Goal: Book appointment/travel/reservation

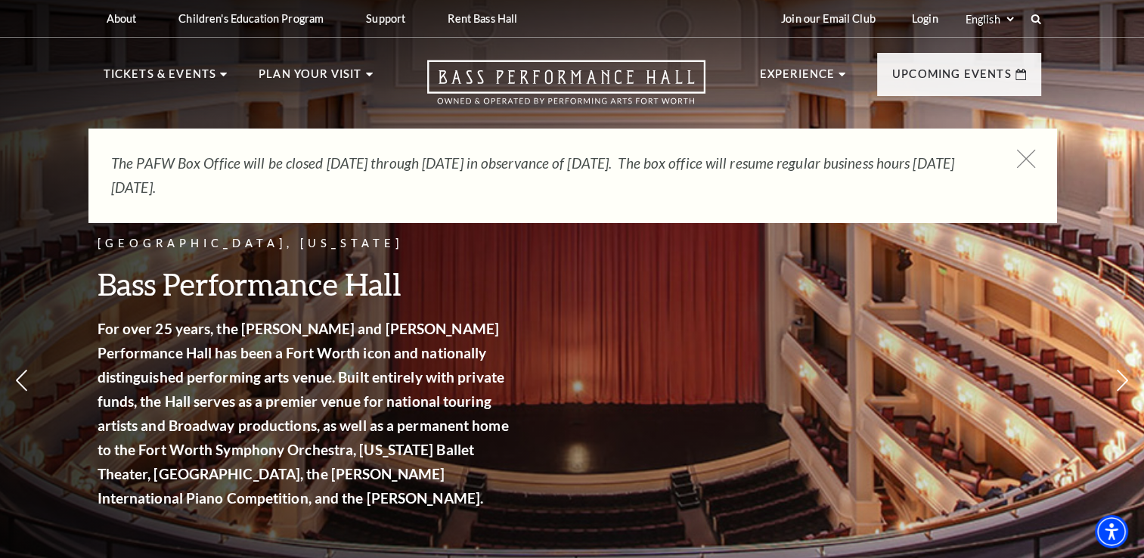
click at [1027, 155] on icon at bounding box center [1025, 159] width 19 height 19
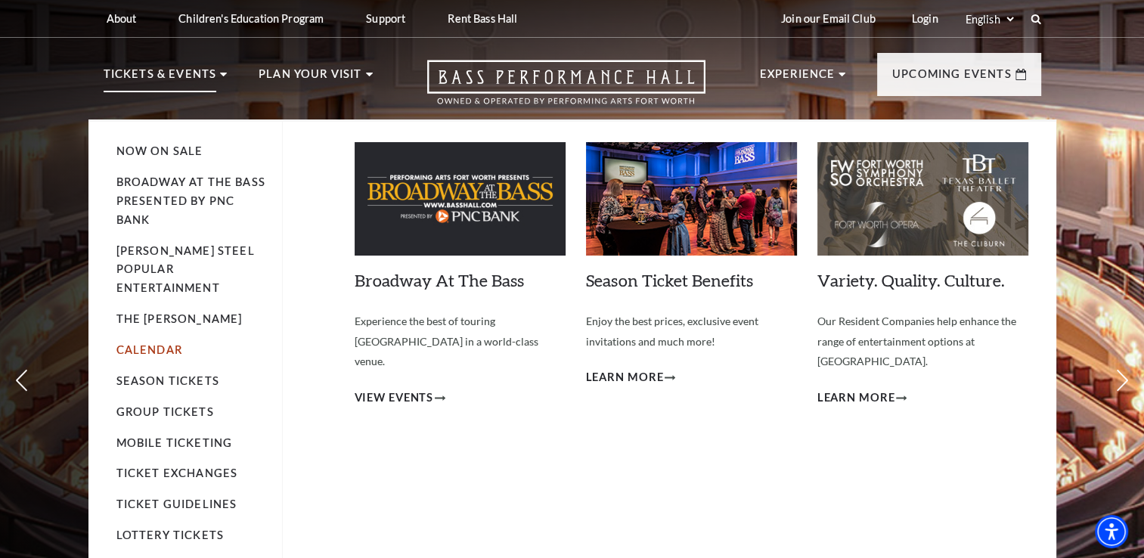
click at [166, 343] on link "Calendar" at bounding box center [149, 349] width 66 height 13
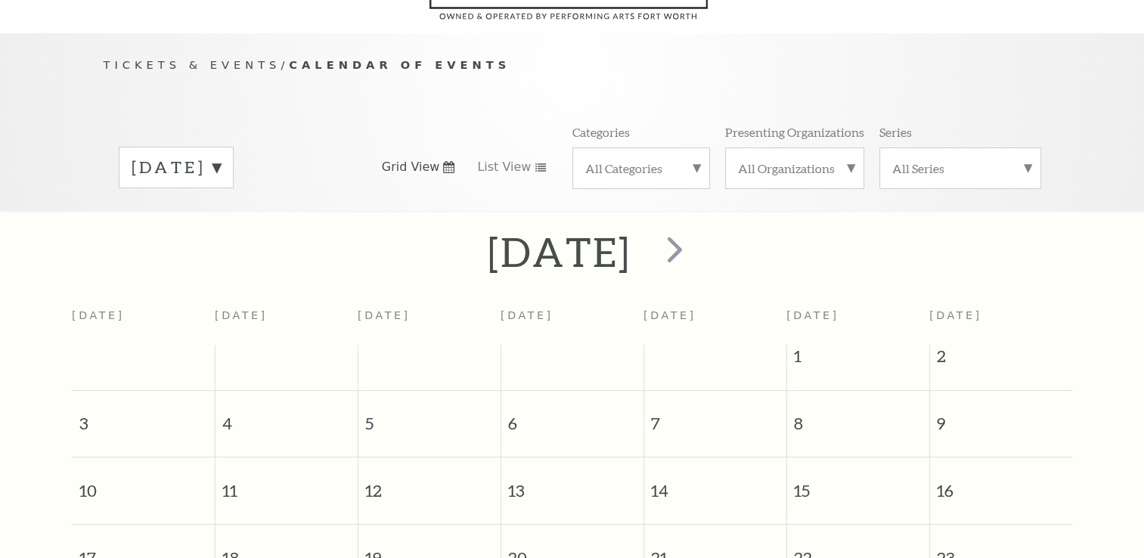
scroll to position [133, 0]
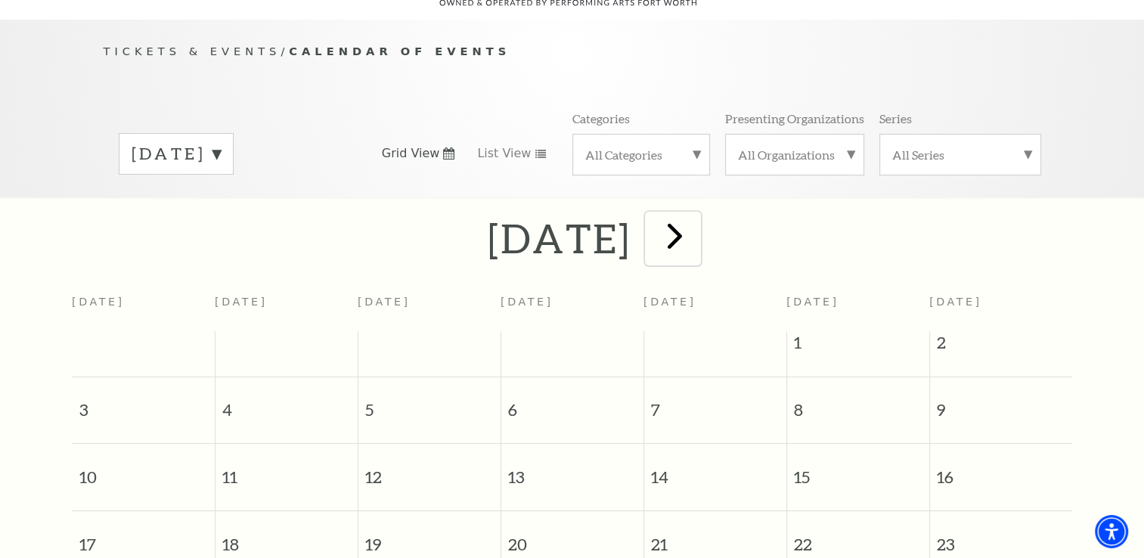
click at [696, 219] on span "next" at bounding box center [674, 235] width 43 height 43
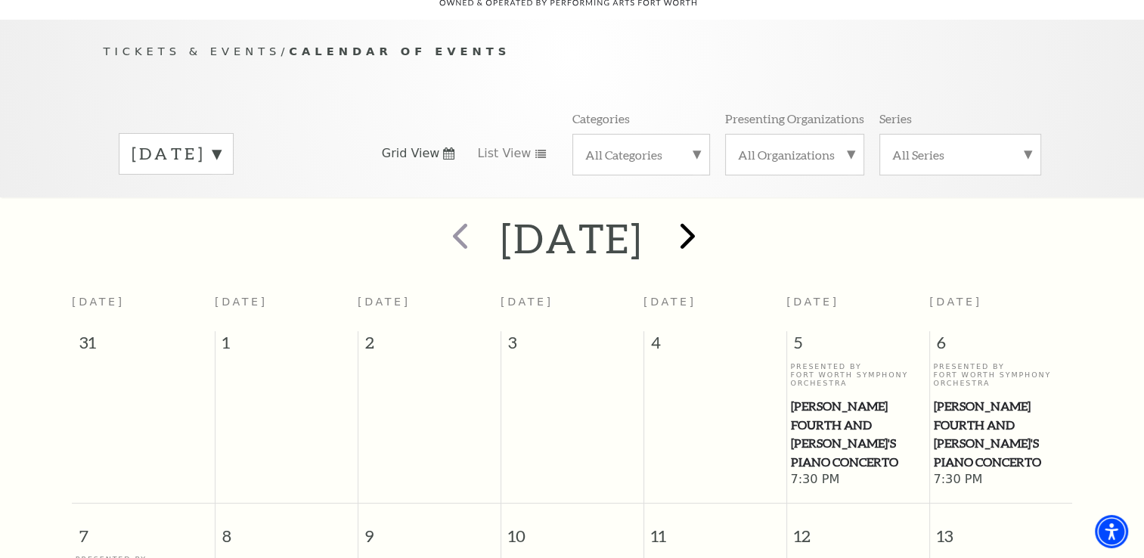
click at [727, 219] on div at bounding box center [685, 239] width 84 height 54
click at [709, 225] on span "next" at bounding box center [687, 235] width 43 height 43
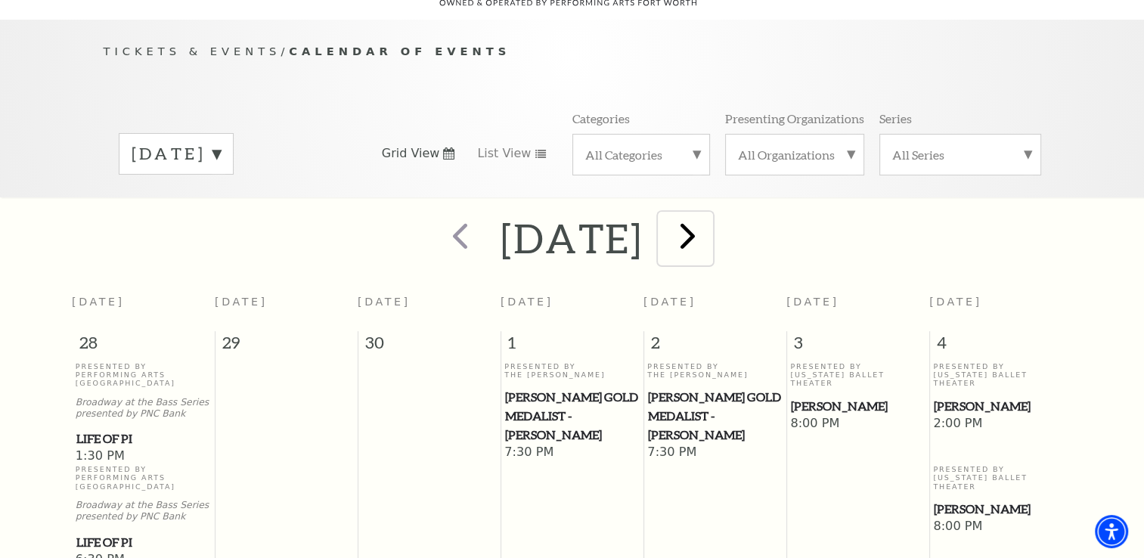
click at [709, 226] on span "next" at bounding box center [687, 235] width 43 height 43
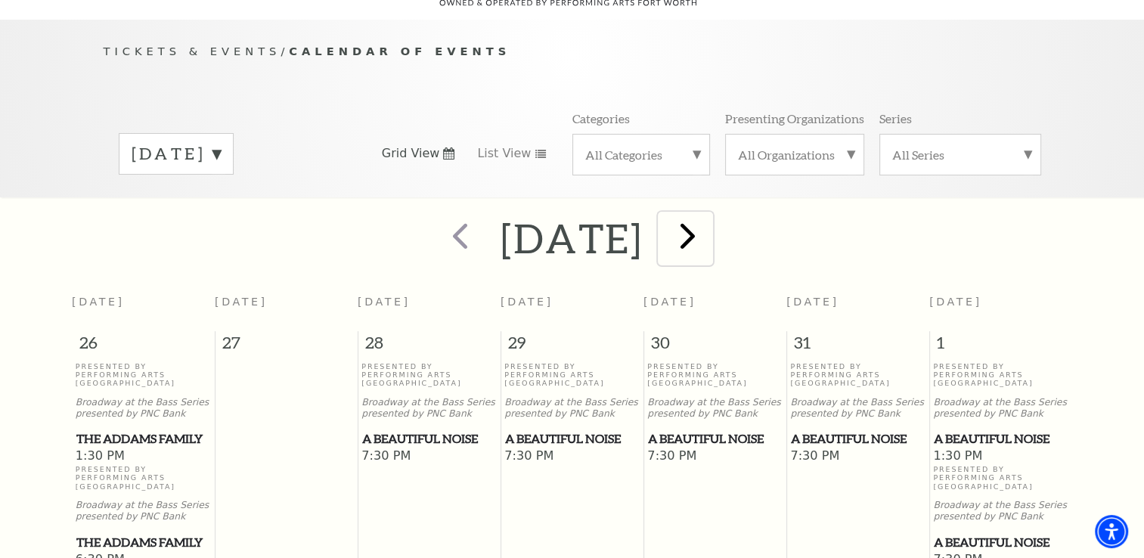
click at [709, 224] on span "next" at bounding box center [687, 235] width 43 height 43
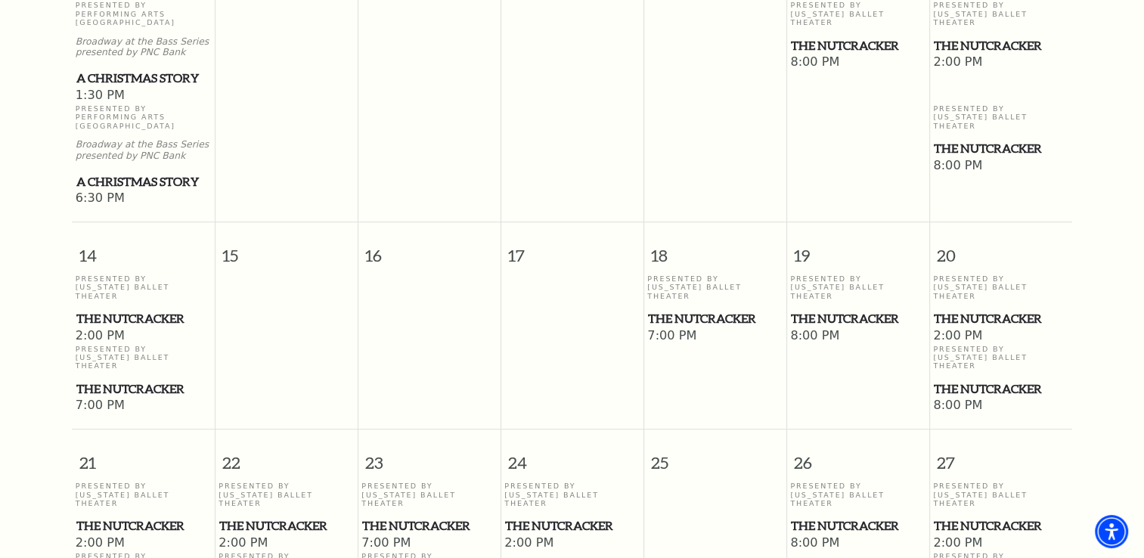
scroll to position [826, 0]
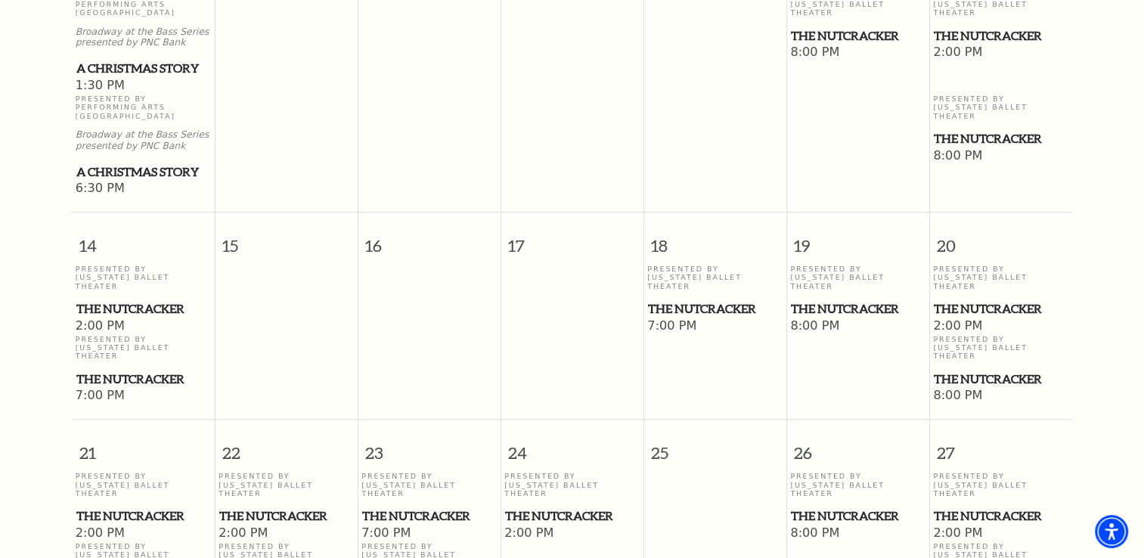
click at [844, 299] on span "The Nutcracker" at bounding box center [858, 308] width 134 height 19
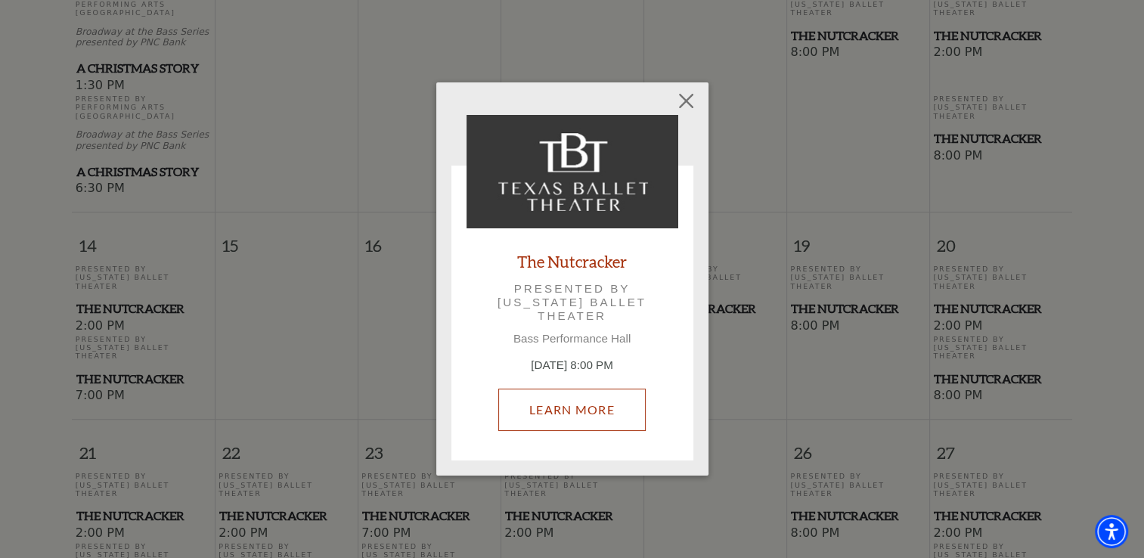
click at [604, 418] on link "Learn More" at bounding box center [571, 410] width 147 height 42
